Goal: Task Accomplishment & Management: Use online tool/utility

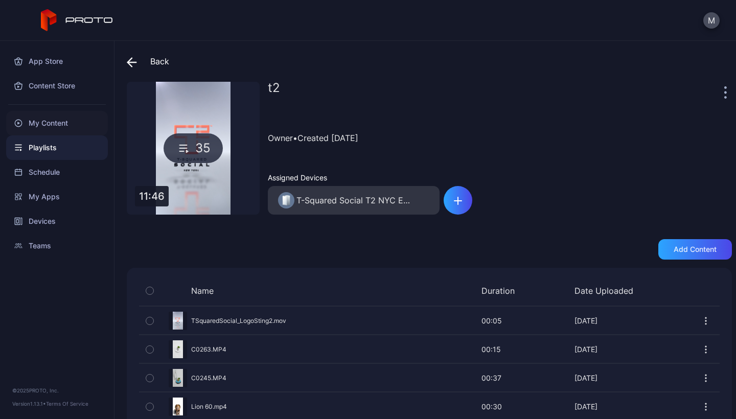
click at [57, 124] on div "My Content" at bounding box center [57, 123] width 102 height 25
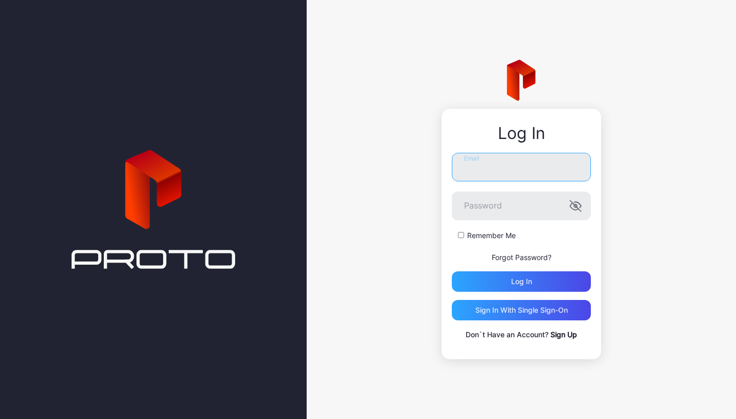
type input "**********"
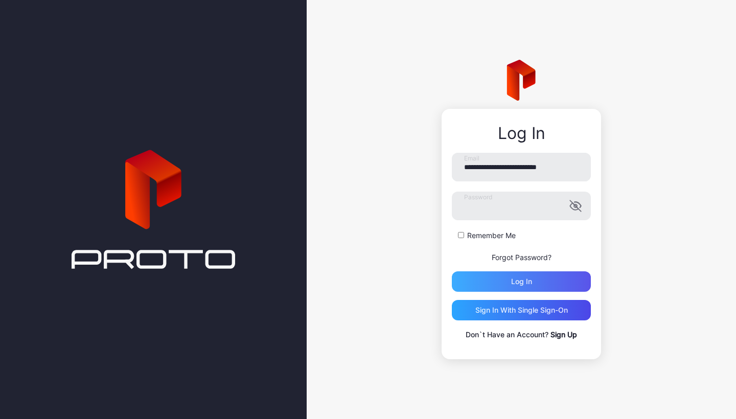
click at [498, 276] on div "Log in" at bounding box center [521, 281] width 139 height 20
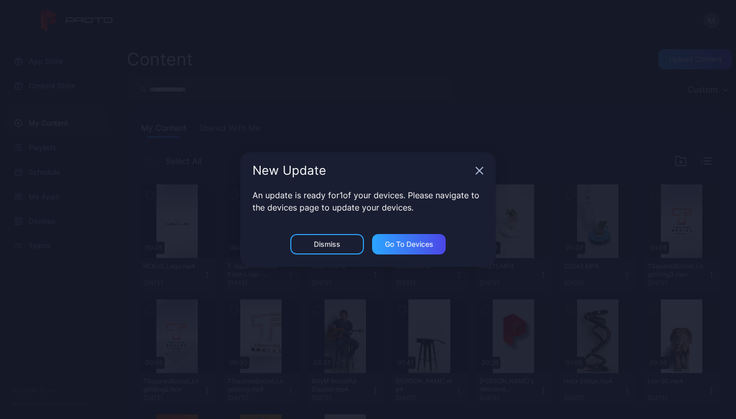
click at [479, 171] on icon "button" at bounding box center [479, 171] width 7 height 7
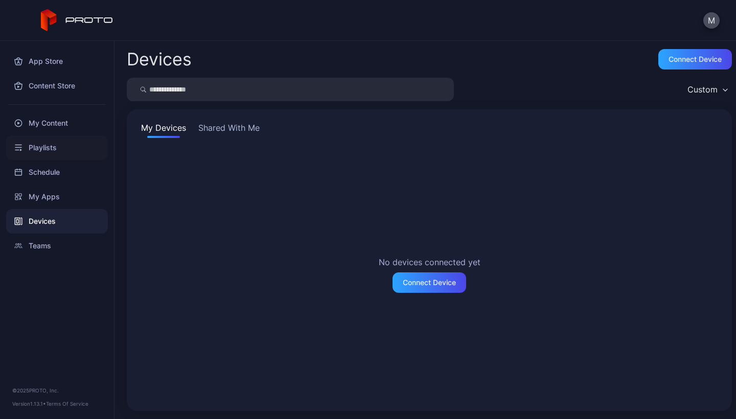
click at [32, 153] on div "Playlists" at bounding box center [57, 147] width 102 height 25
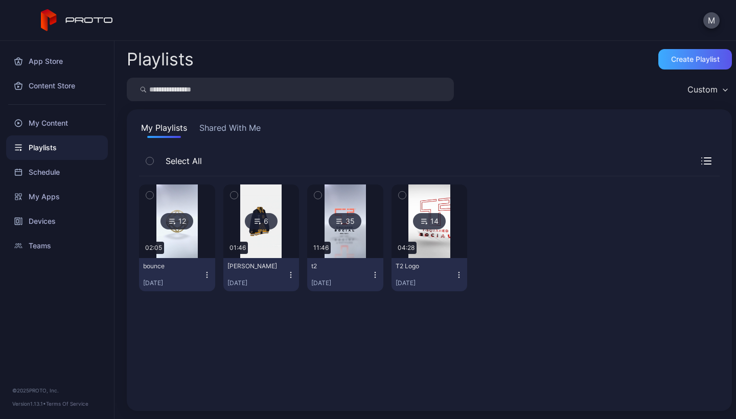
click at [693, 57] on div "Create Playlist" at bounding box center [695, 59] width 49 height 8
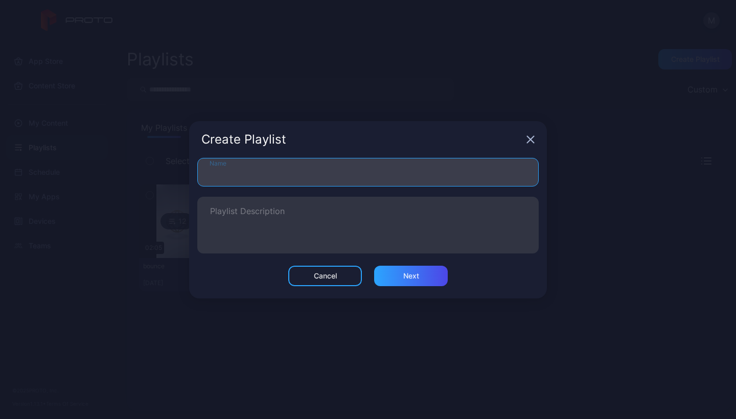
click at [305, 172] on input "Name" at bounding box center [367, 172] width 341 height 29
type input "*"
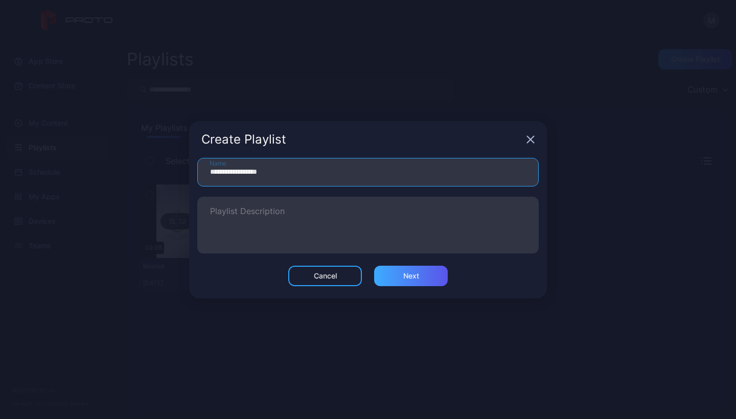
type input "**********"
click at [409, 284] on div "Next" at bounding box center [411, 276] width 74 height 20
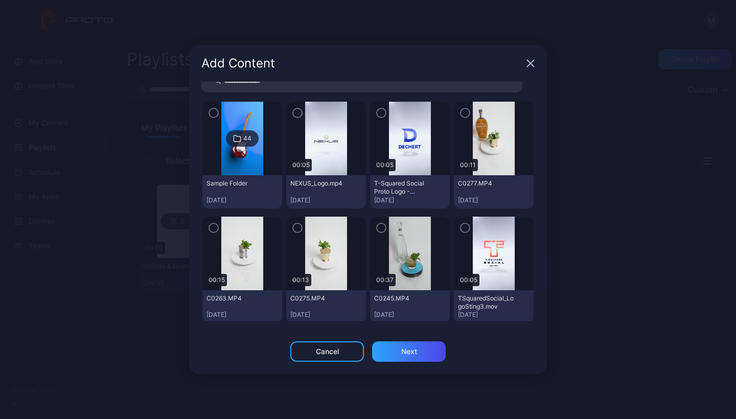
scroll to position [43, 0]
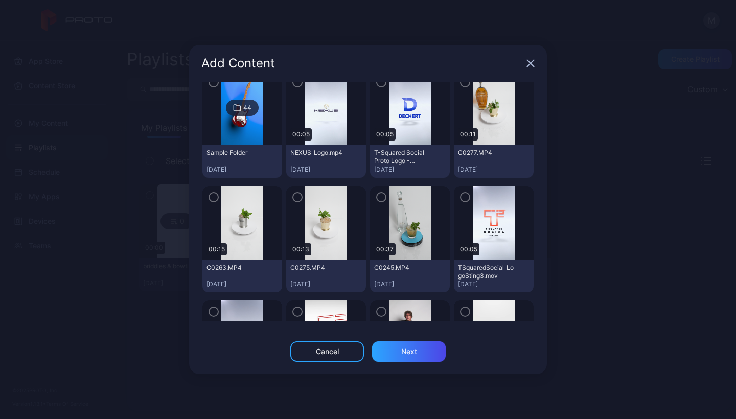
click at [473, 235] on img at bounding box center [492, 223] width 41 height 74
click at [461, 194] on icon "button" at bounding box center [465, 197] width 8 height 11
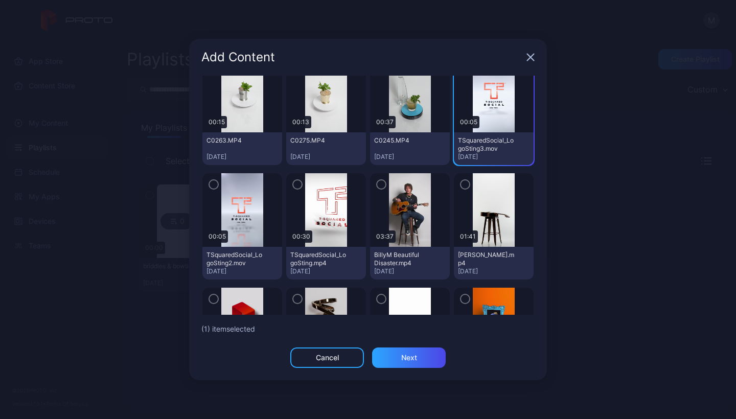
scroll to position [165, 0]
click at [297, 185] on icon "button" at bounding box center [297, 183] width 8 height 11
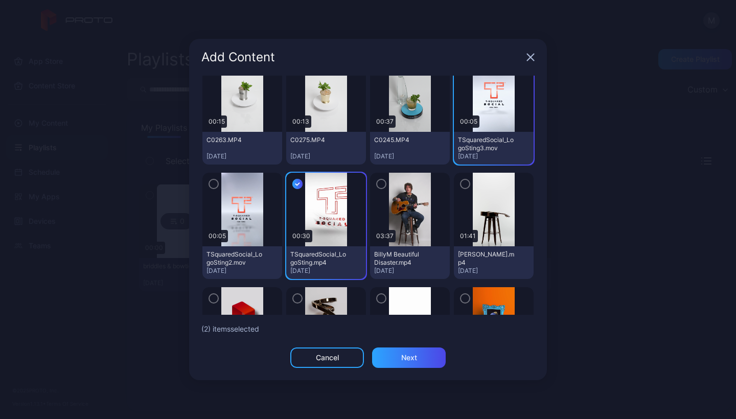
click at [214, 185] on icon "button" at bounding box center [213, 183] width 8 height 11
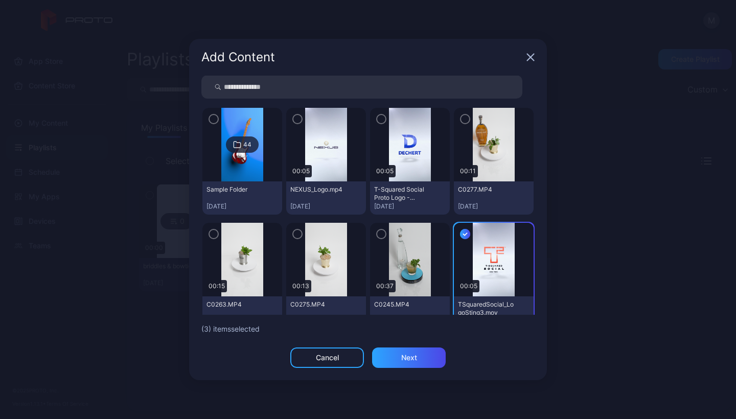
scroll to position [0, 0]
click at [294, 121] on icon "button" at bounding box center [297, 119] width 8 height 11
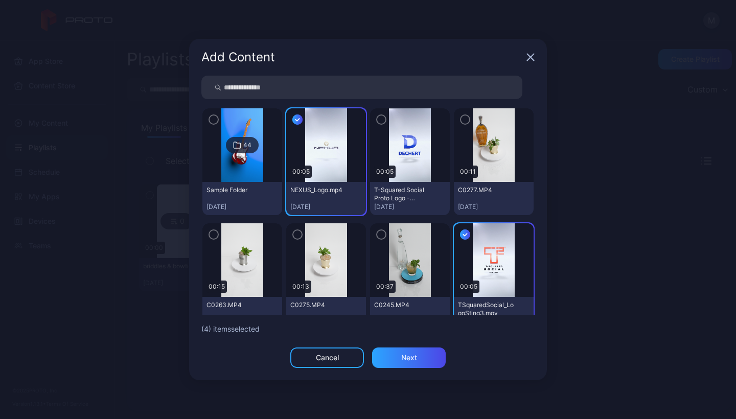
click at [249, 143] on div "44" at bounding box center [247, 145] width 8 height 8
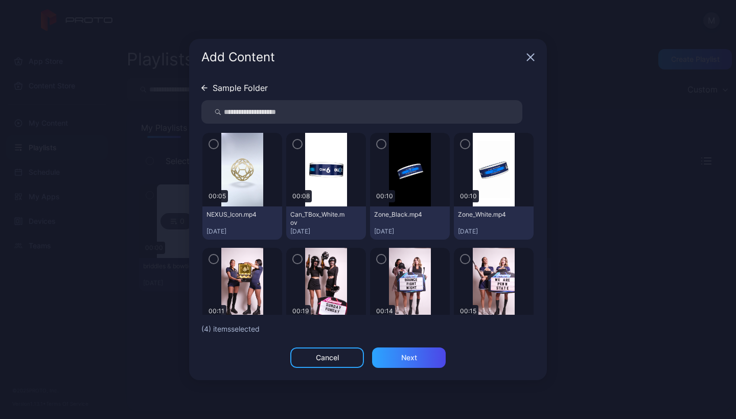
click at [211, 143] on icon "button" at bounding box center [213, 143] width 8 height 11
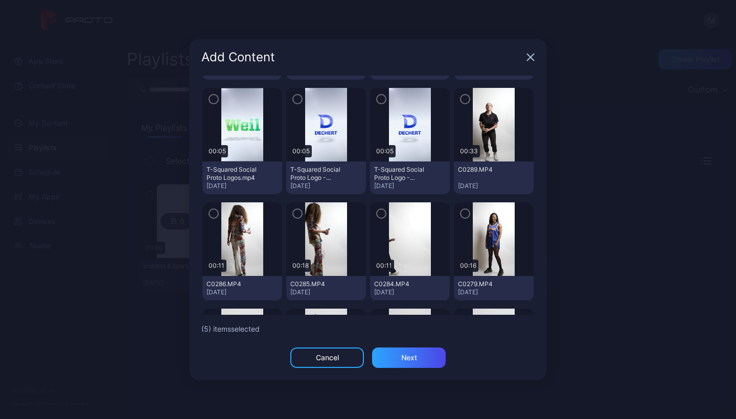
scroll to position [708, 0]
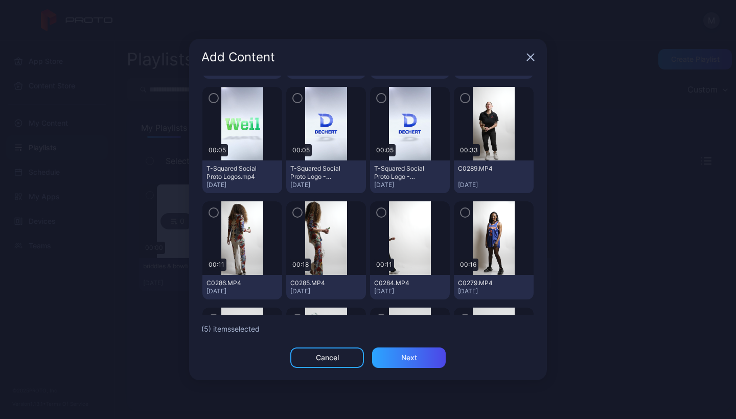
click at [212, 207] on icon "button" at bounding box center [213, 212] width 8 height 11
click at [295, 207] on icon "button" at bounding box center [297, 212] width 8 height 11
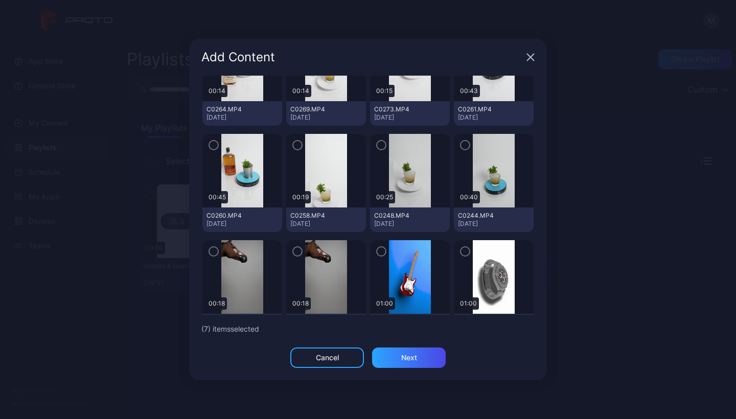
scroll to position [1005, 0]
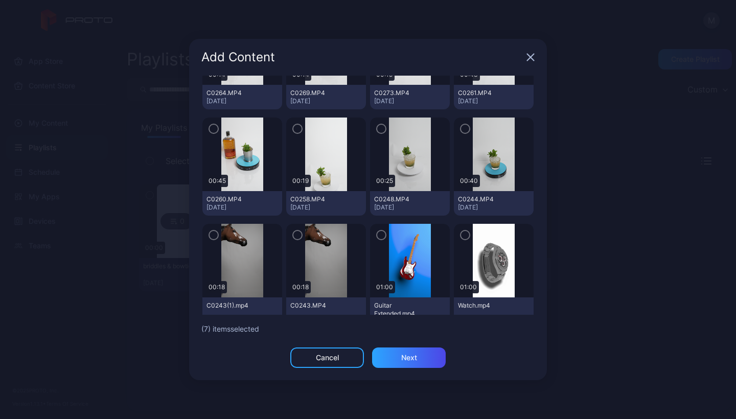
click at [297, 229] on icon "button" at bounding box center [297, 234] width 8 height 11
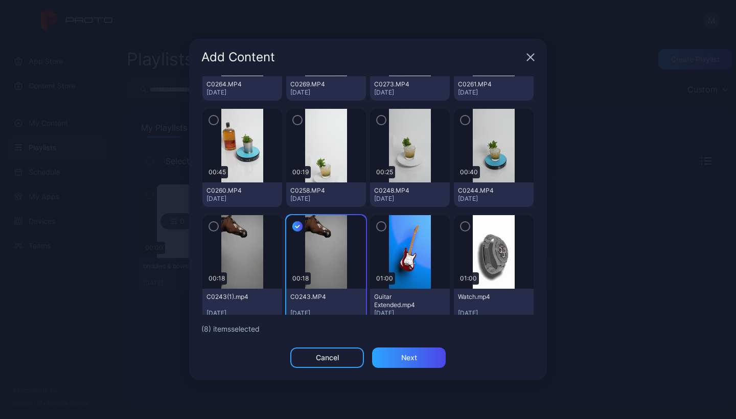
scroll to position [1013, 0]
click at [414, 355] on div "Next" at bounding box center [409, 357] width 16 height 8
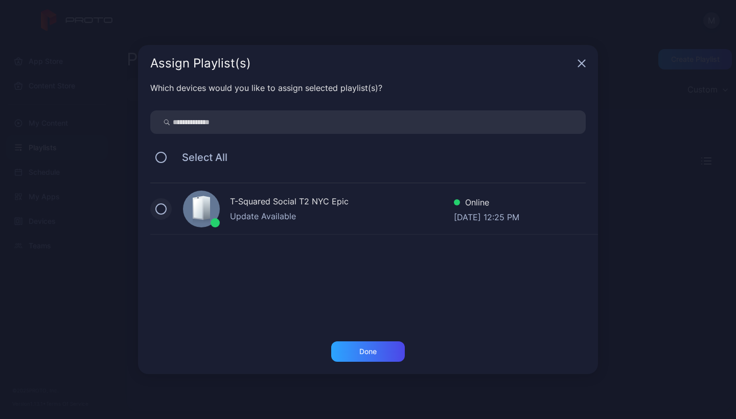
click at [158, 210] on button at bounding box center [160, 208] width 11 height 11
click at [366, 347] on div "Done" at bounding box center [367, 351] width 17 height 8
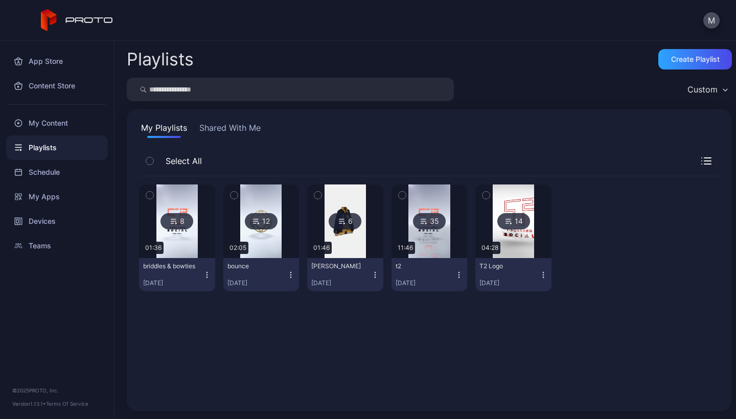
click at [183, 220] on div "8" at bounding box center [176, 221] width 33 height 16
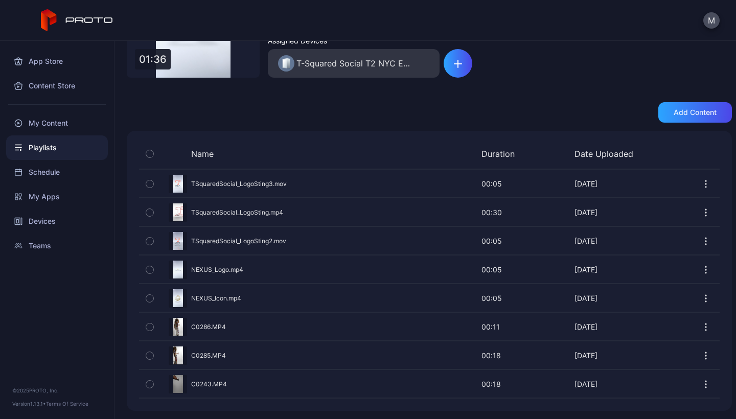
scroll to position [137, 0]
click at [150, 183] on icon "button" at bounding box center [149, 183] width 7 height 11
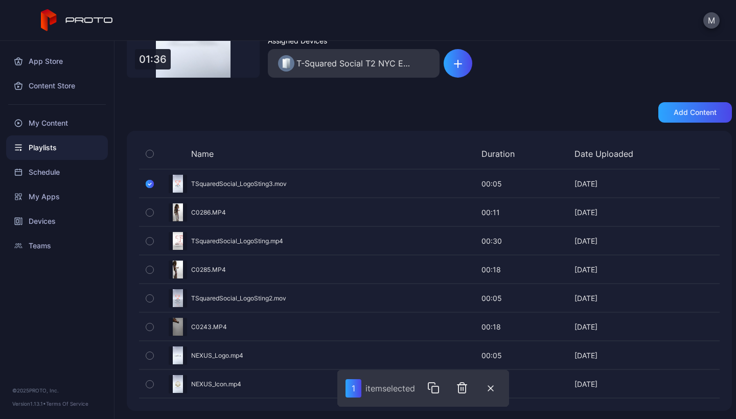
click at [147, 183] on icon "button" at bounding box center [150, 183] width 8 height 11
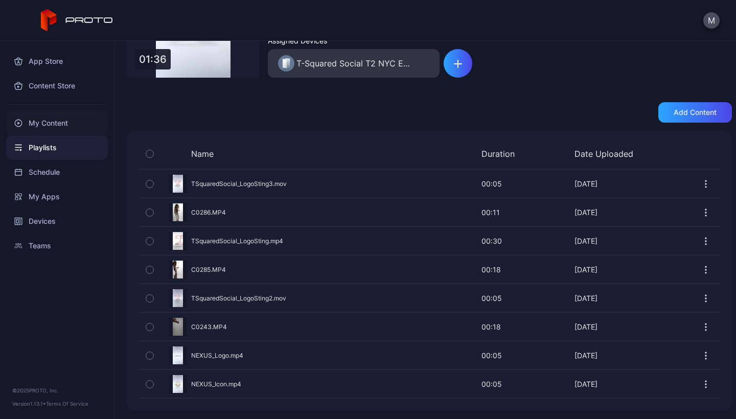
click at [38, 121] on div "My Content" at bounding box center [57, 123] width 102 height 25
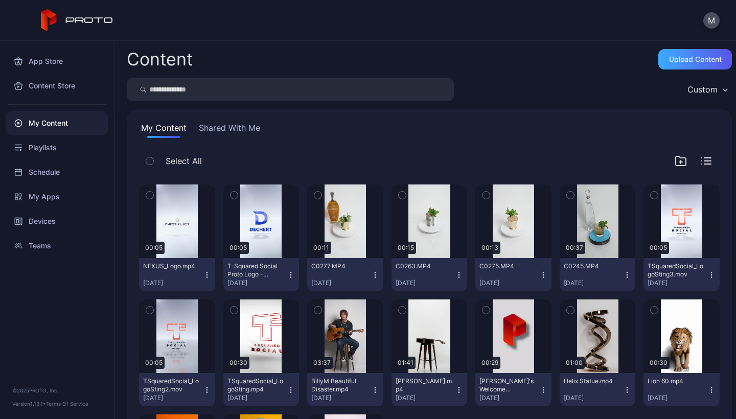
click at [679, 66] on div "Upload Content" at bounding box center [695, 59] width 74 height 20
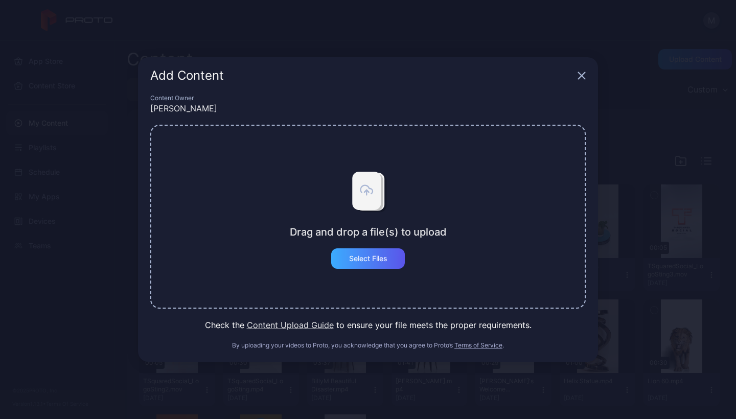
click at [381, 254] on div "Select Files" at bounding box center [368, 258] width 38 height 8
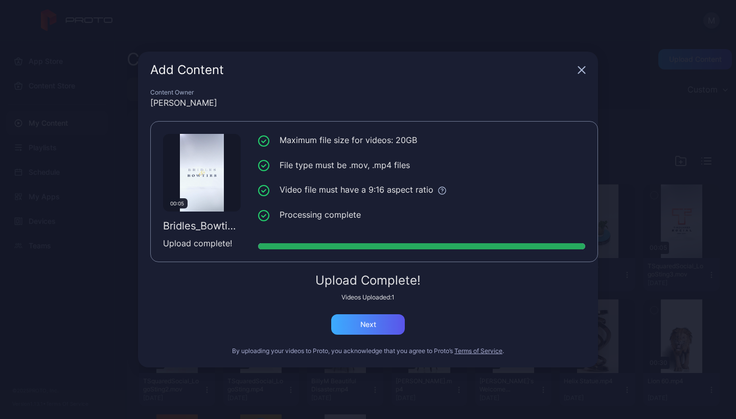
click at [370, 325] on div "Next" at bounding box center [368, 324] width 16 height 8
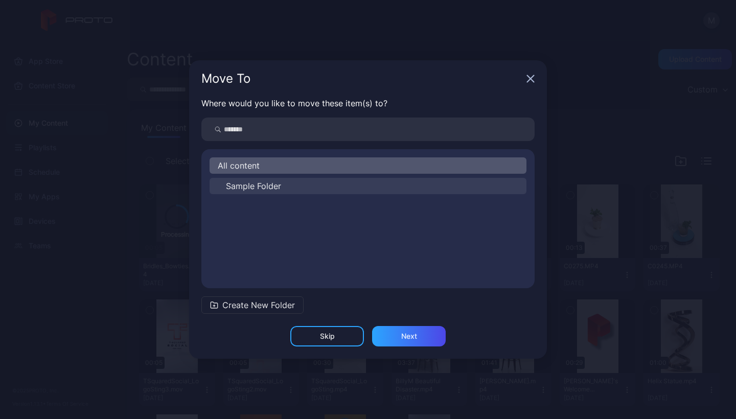
click at [251, 183] on span "Sample Folder" at bounding box center [253, 186] width 55 height 12
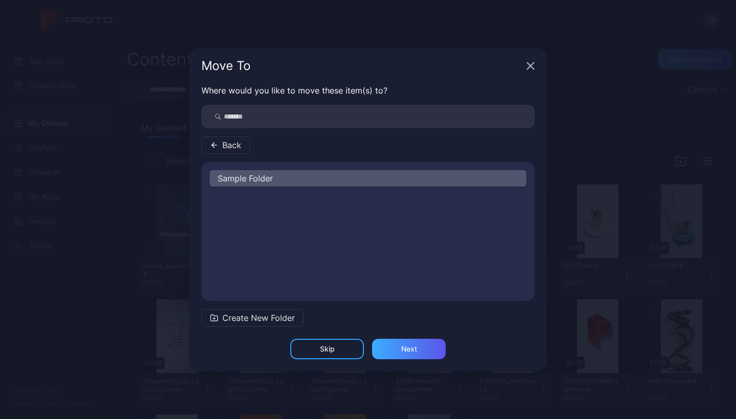
click at [405, 344] on div "Next" at bounding box center [409, 349] width 74 height 20
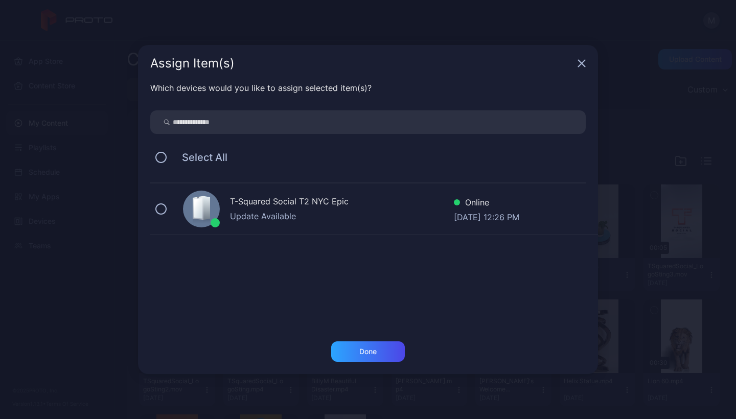
click at [167, 208] on div "T-Squared Social T2 NYC Epic Update Available Online [DATE] 12:26 PM" at bounding box center [373, 208] width 447 height 51
click at [363, 347] on div "Done" at bounding box center [367, 351] width 17 height 8
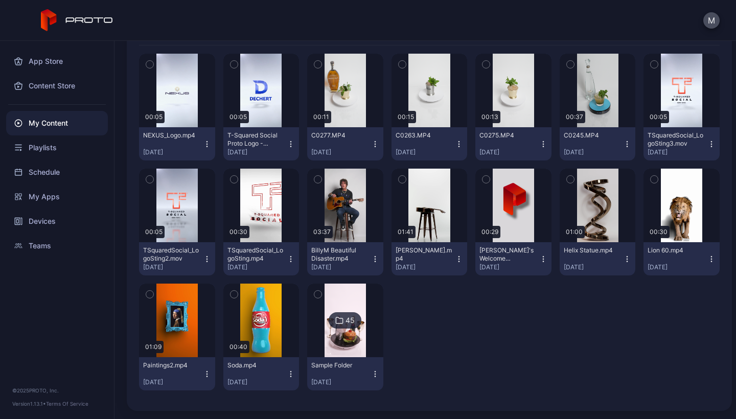
scroll to position [131, 0]
click at [347, 341] on img at bounding box center [344, 320] width 41 height 74
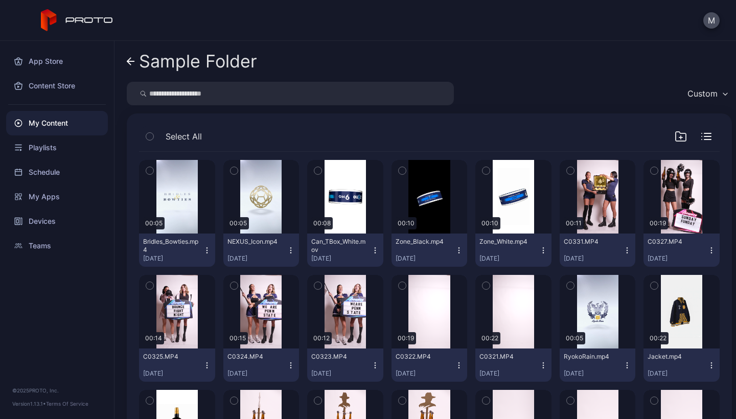
click at [203, 252] on icon "button" at bounding box center [207, 250] width 8 height 8
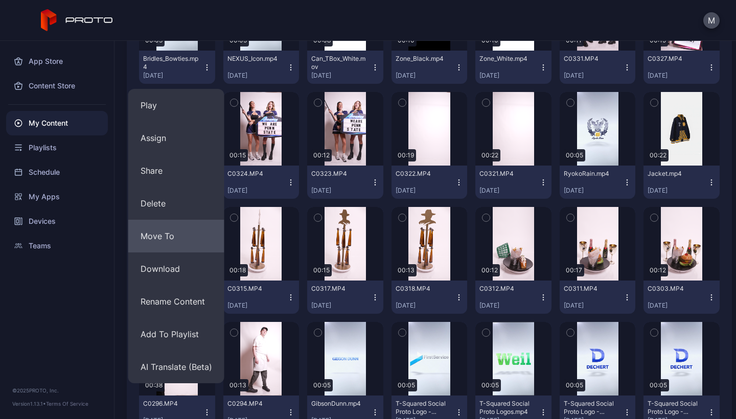
scroll to position [187, 0]
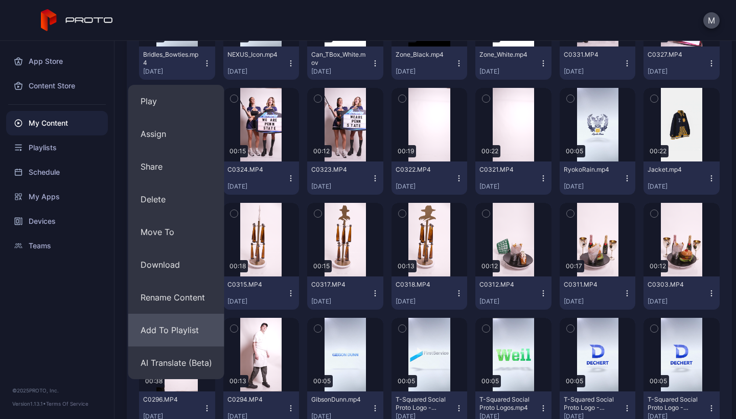
click at [178, 334] on button "Add To Playlist" at bounding box center [176, 330] width 96 height 33
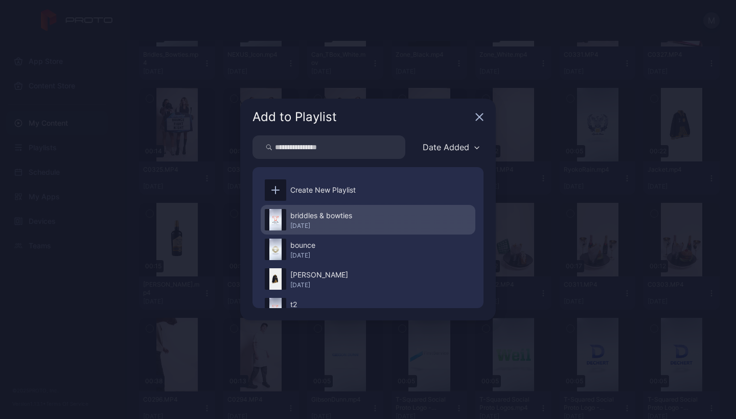
click at [300, 221] on div "briddles & bowties" at bounding box center [321, 215] width 62 height 12
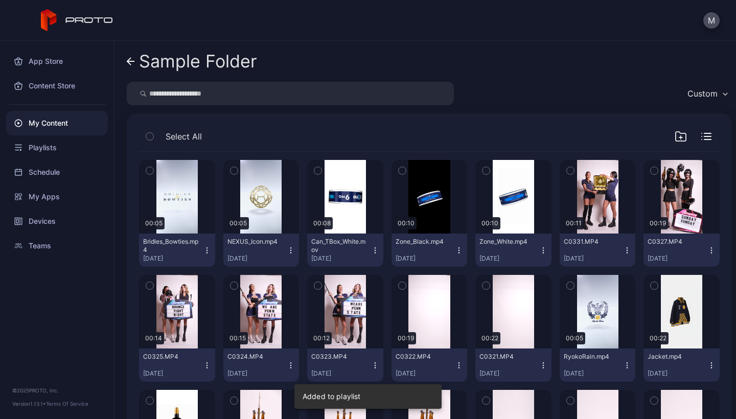
scroll to position [0, 0]
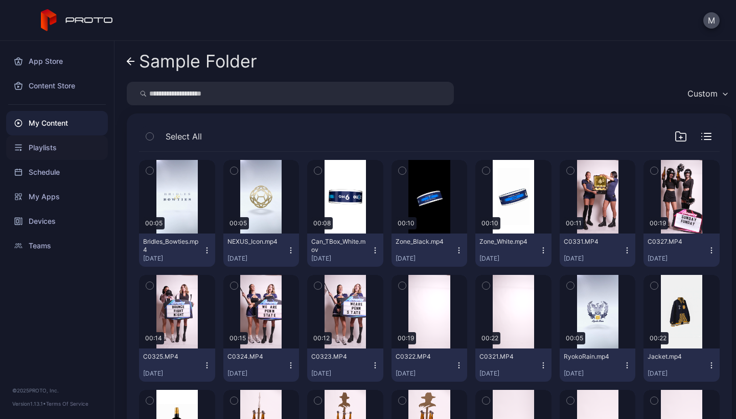
click at [43, 149] on div "Playlists" at bounding box center [57, 147] width 102 height 25
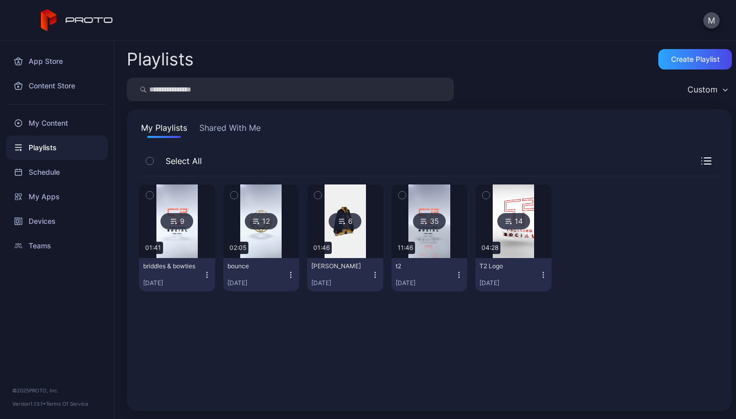
click at [186, 237] on img at bounding box center [176, 221] width 41 height 74
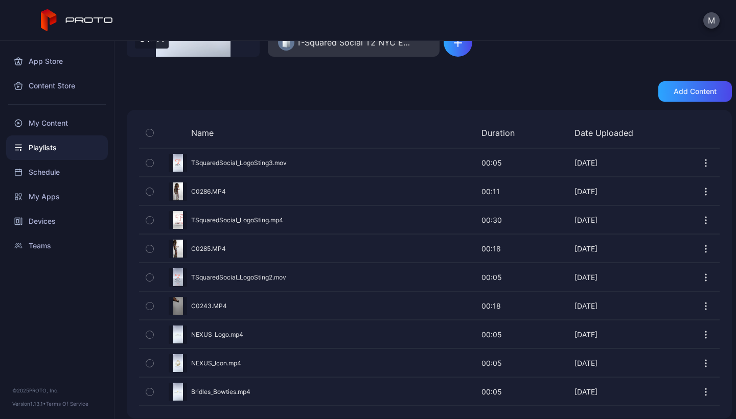
scroll to position [160, 0]
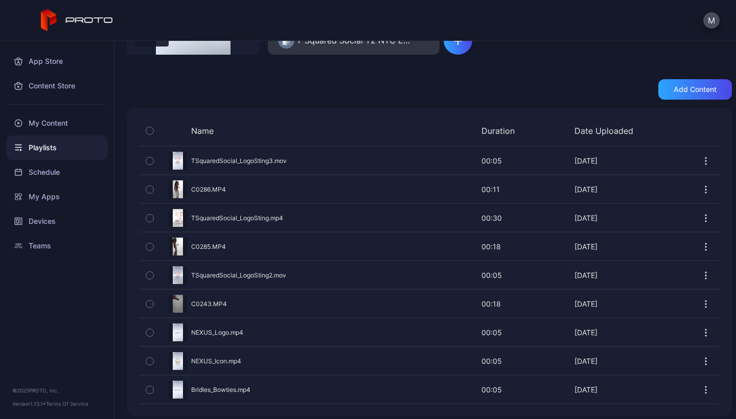
click at [700, 159] on icon "button" at bounding box center [705, 161] width 10 height 10
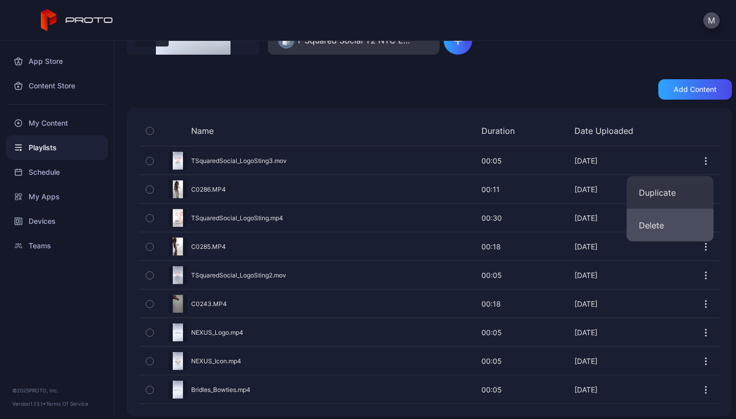
click at [665, 221] on button "Delete" at bounding box center [669, 225] width 87 height 33
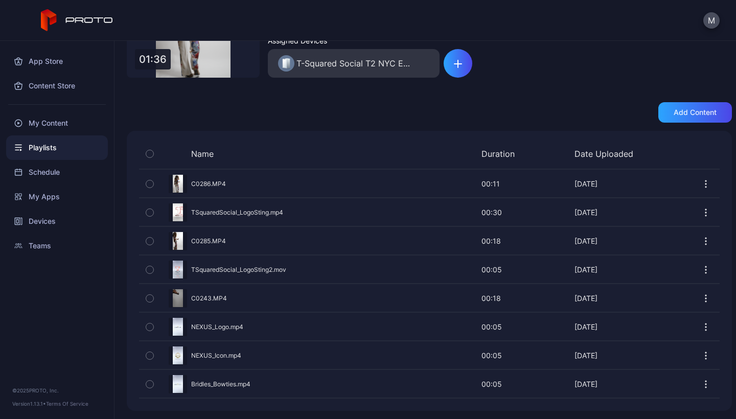
scroll to position [137, 0]
click at [48, 124] on div "My Content" at bounding box center [57, 123] width 102 height 25
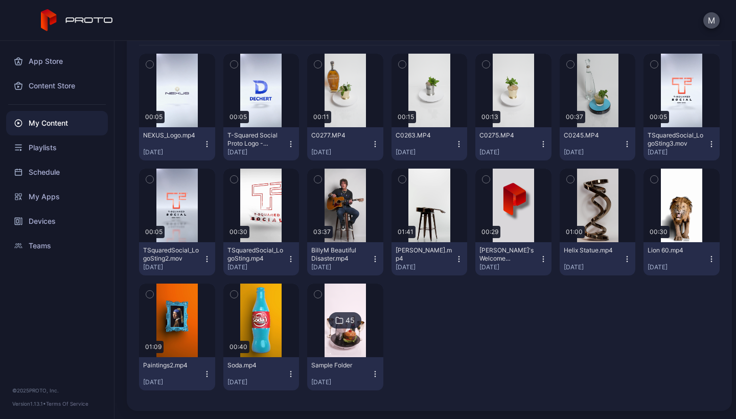
scroll to position [131, 0]
click at [358, 331] on img at bounding box center [344, 320] width 41 height 74
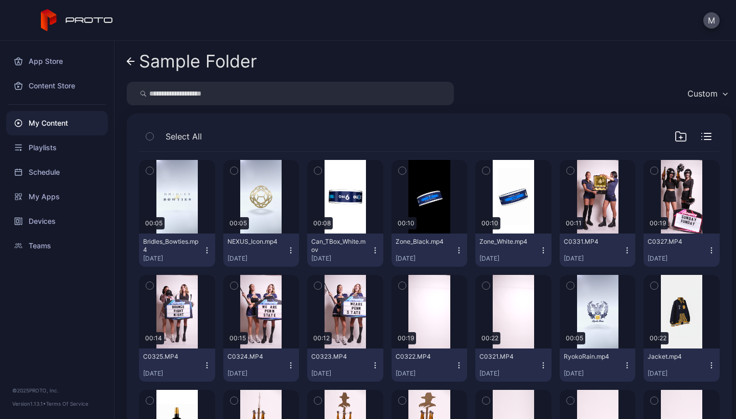
click at [203, 250] on icon "button" at bounding box center [207, 250] width 8 height 8
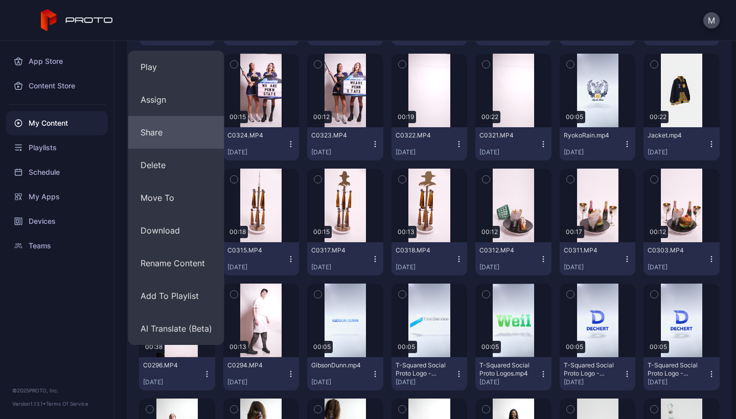
scroll to position [222, 0]
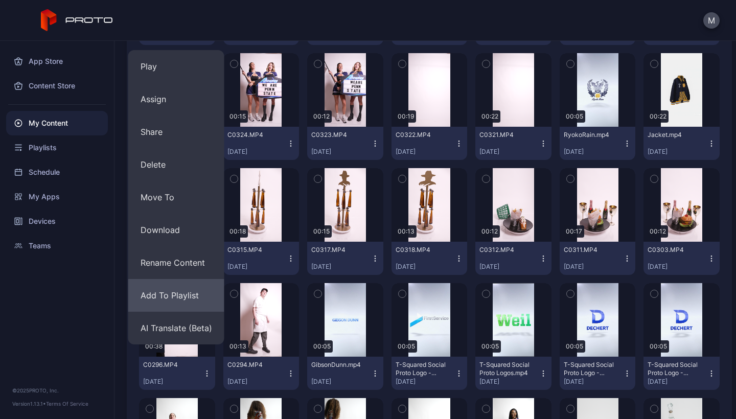
click at [175, 293] on button "Add To Playlist" at bounding box center [176, 295] width 96 height 33
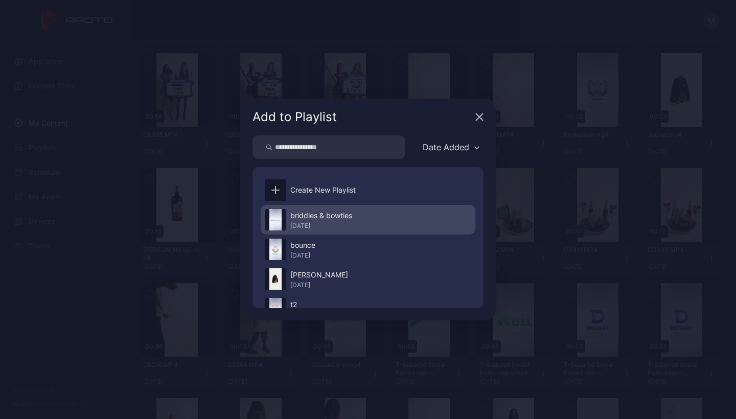
click at [329, 222] on div "[DATE]" at bounding box center [321, 226] width 62 height 8
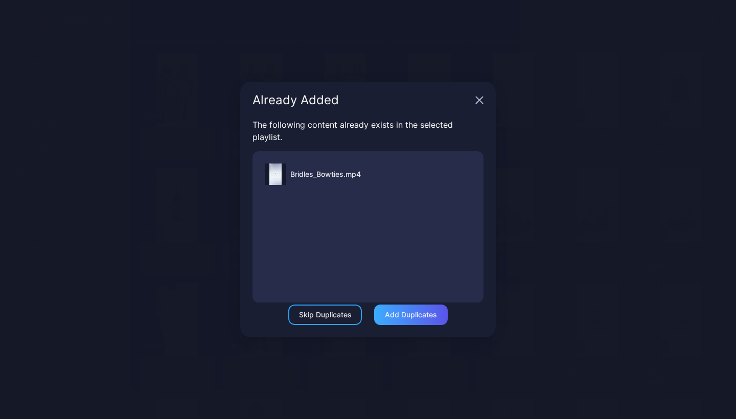
click at [397, 316] on div "Add Duplicates" at bounding box center [411, 315] width 52 height 8
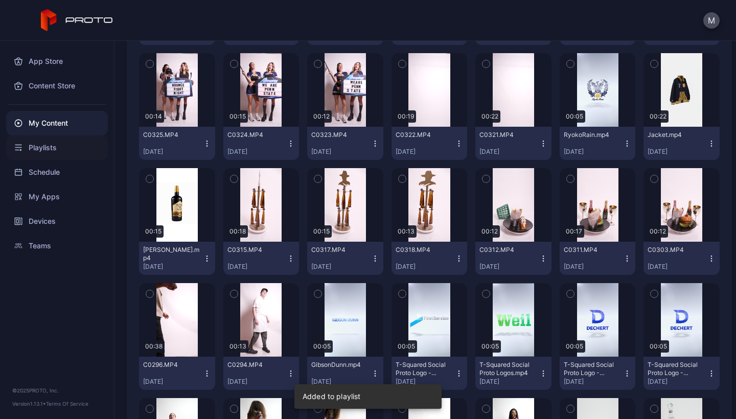
click at [35, 147] on div "Playlists" at bounding box center [57, 147] width 102 height 25
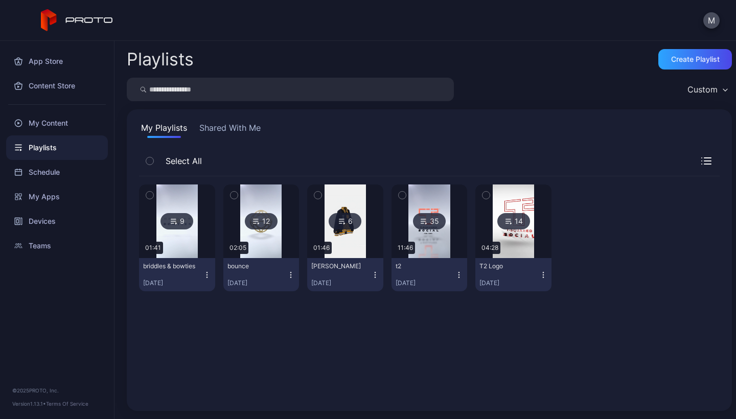
click at [177, 241] on img at bounding box center [176, 221] width 41 height 74
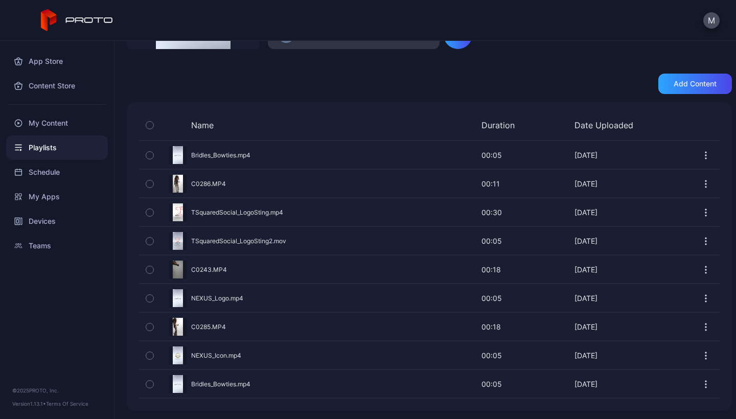
scroll to position [165, 0]
click at [705, 241] on icon "button" at bounding box center [705, 241] width 1 height 1
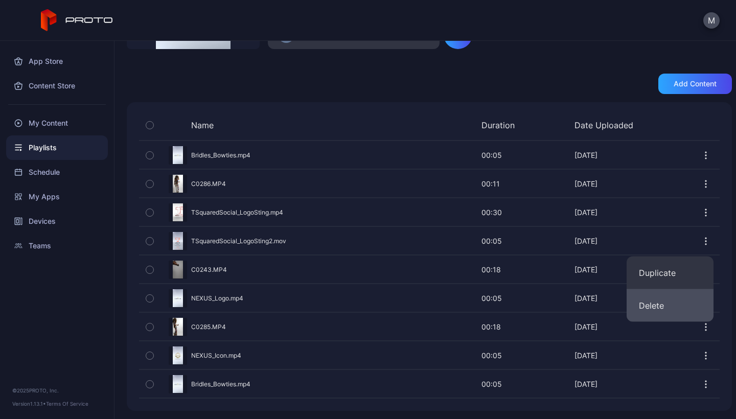
click at [671, 300] on button "Delete" at bounding box center [669, 305] width 87 height 33
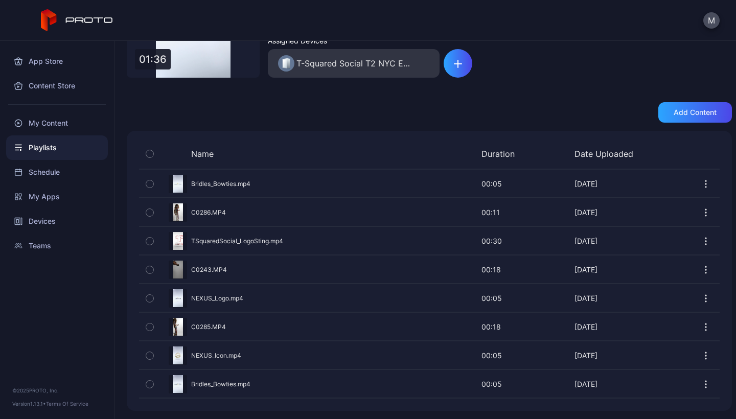
scroll to position [137, 0]
click at [201, 386] on div "Preview" at bounding box center [429, 383] width 580 height 27
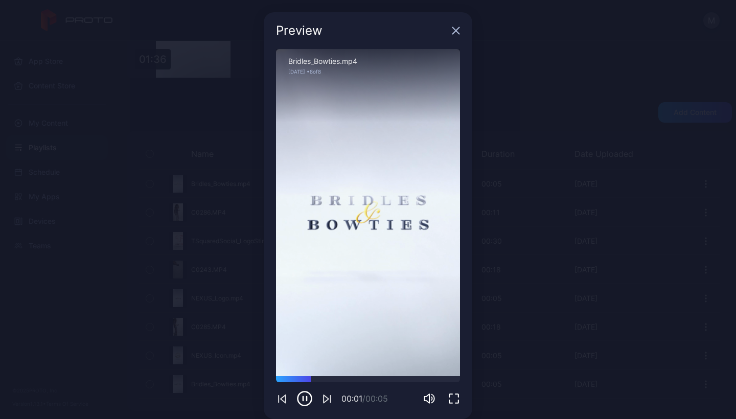
click at [452, 29] on icon "button" at bounding box center [456, 31] width 8 height 8
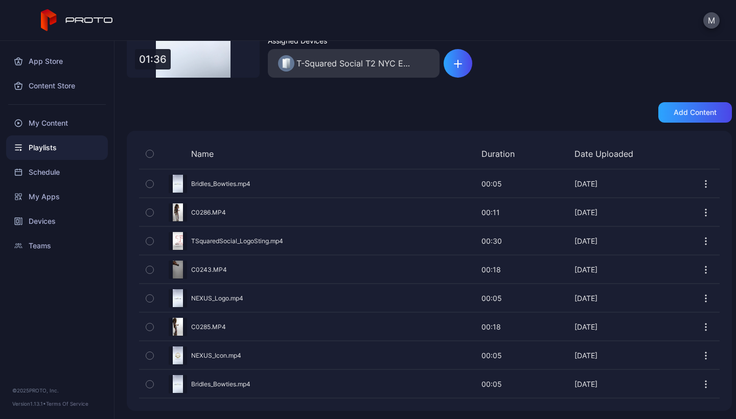
click at [700, 300] on icon "button" at bounding box center [705, 298] width 10 height 10
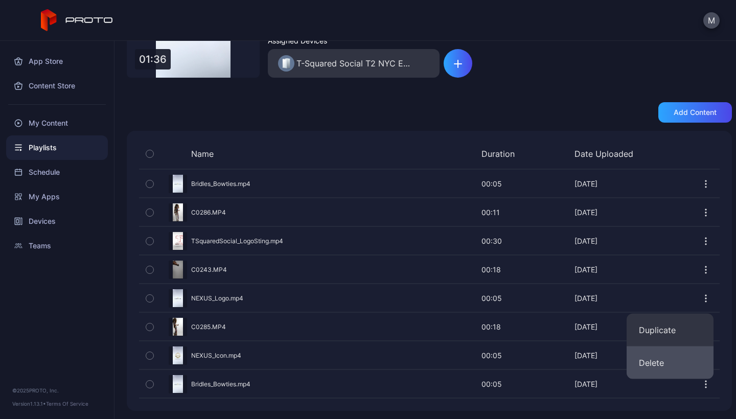
click at [661, 361] on button "Delete" at bounding box center [669, 362] width 87 height 33
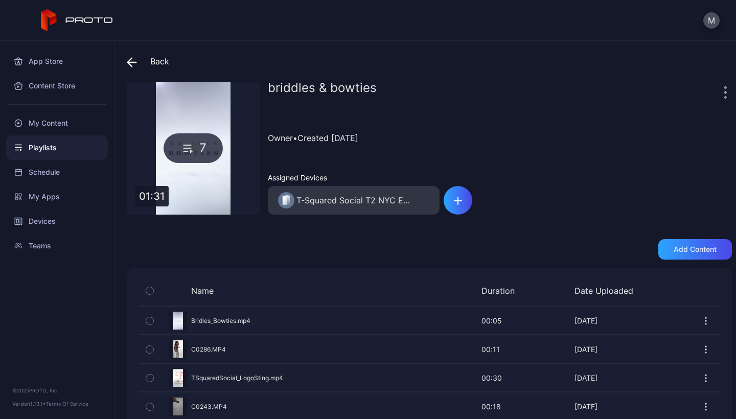
scroll to position [0, 0]
click at [56, 125] on div "My Content" at bounding box center [57, 123] width 102 height 25
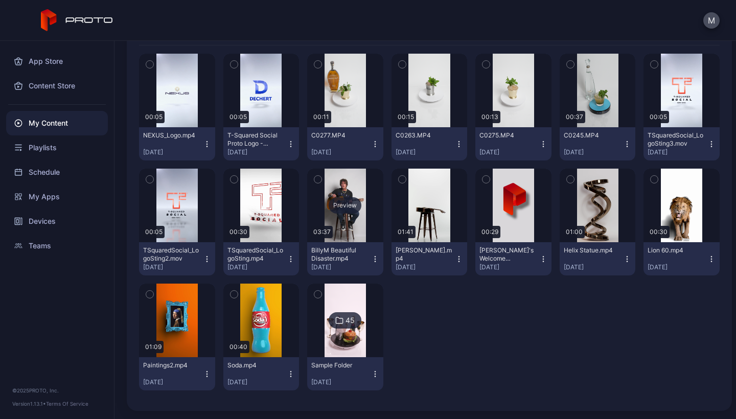
scroll to position [131, 0]
